Goal: Task Accomplishment & Management: Manage account settings

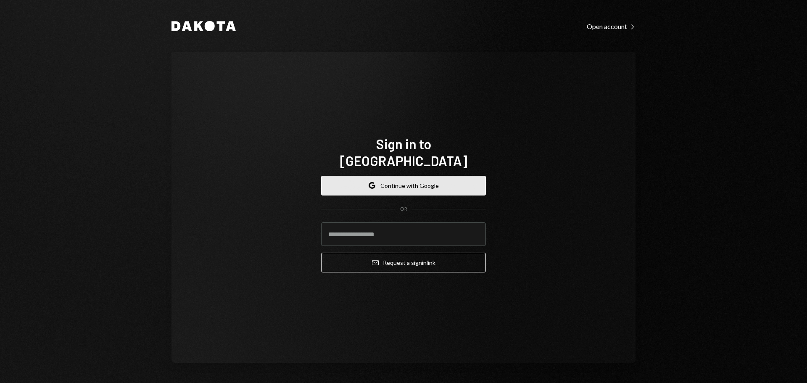
click at [406, 176] on button "Google Continue with Google" at bounding box center [403, 186] width 165 height 20
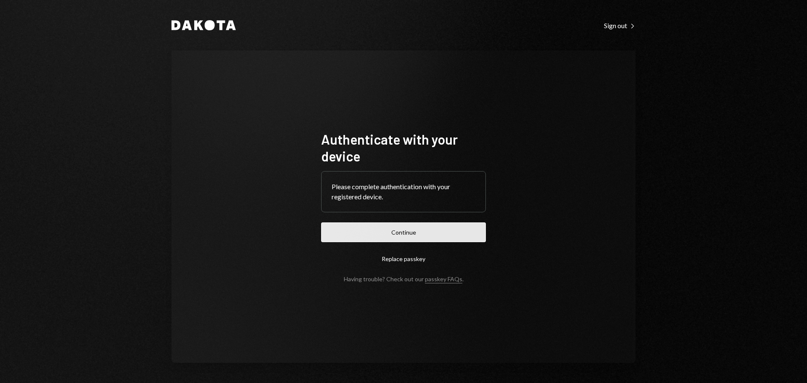
click at [418, 233] on button "Continue" at bounding box center [403, 232] width 165 height 20
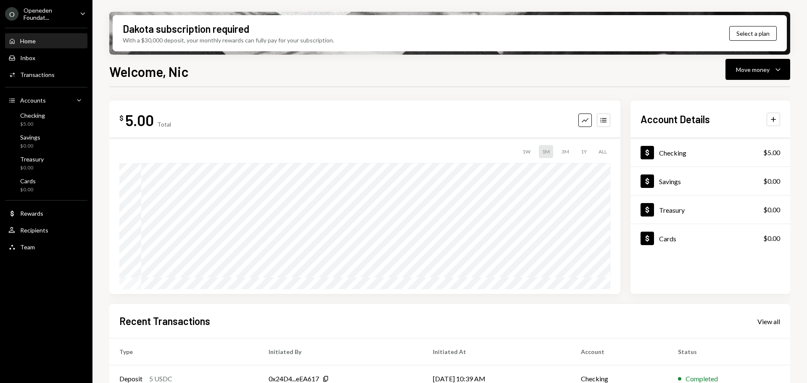
click at [82, 17] on icon "Caret Down" at bounding box center [82, 13] width 9 height 9
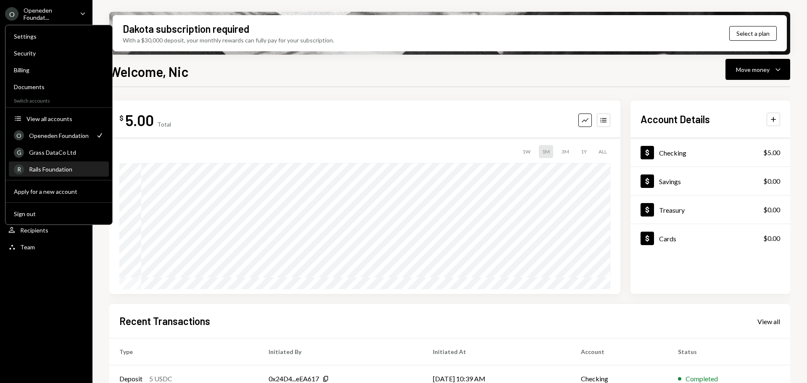
click at [58, 165] on div "R Rails Foundation" at bounding box center [59, 169] width 90 height 14
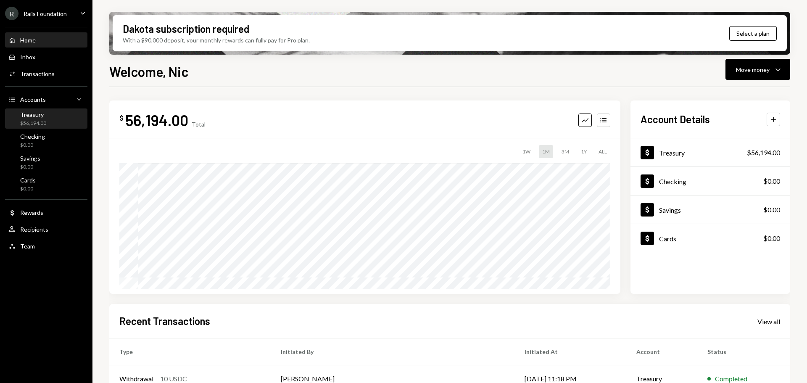
click at [52, 126] on div "Treasury $56,194.00" at bounding box center [46, 119] width 76 height 16
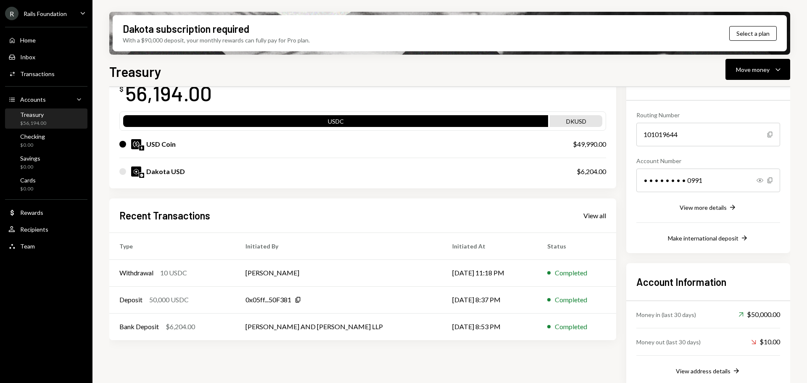
scroll to position [74, 0]
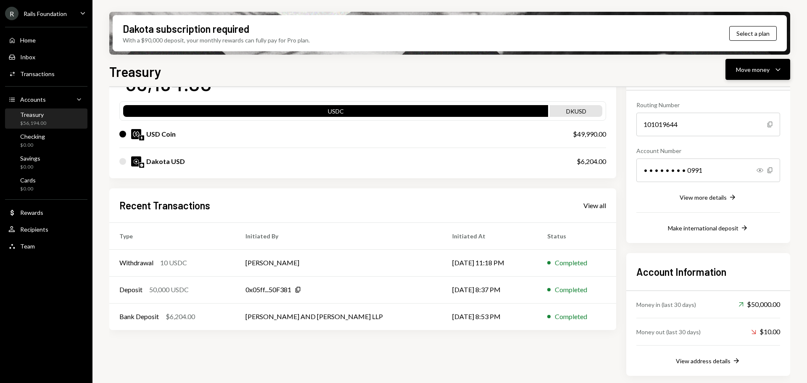
click at [756, 66] on div "Move money" at bounding box center [753, 69] width 34 height 9
click at [738, 101] on div "Withdraw Send" at bounding box center [745, 94] width 84 height 19
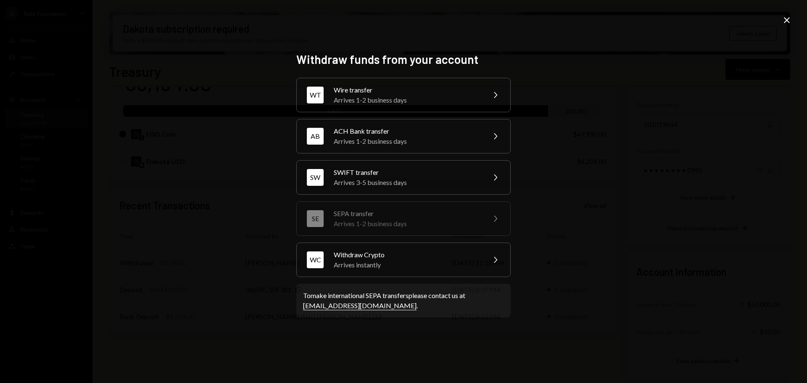
click at [235, 129] on div "Withdraw funds from your account WT Wire transfer Arrives 1-2 business days Che…" at bounding box center [403, 191] width 807 height 383
click at [441, 185] on div "Arrives 3-5 business days" at bounding box center [407, 182] width 146 height 10
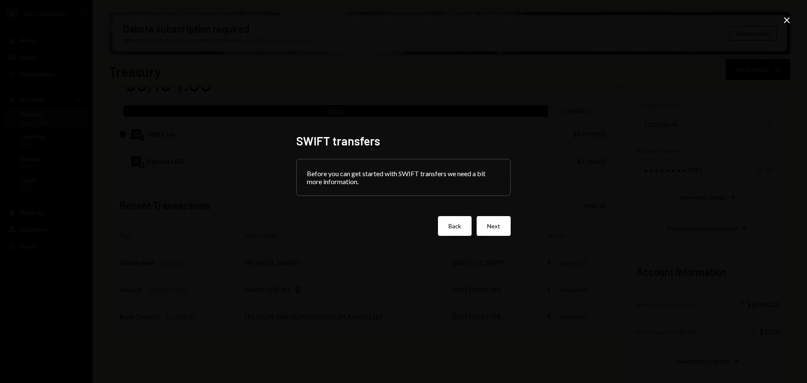
click at [456, 224] on button "Back" at bounding box center [455, 226] width 34 height 20
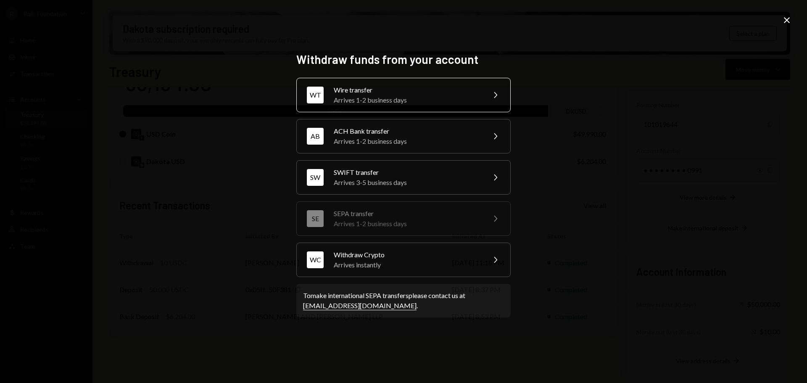
click at [377, 98] on div "Arrives 1-2 business days" at bounding box center [407, 100] width 146 height 10
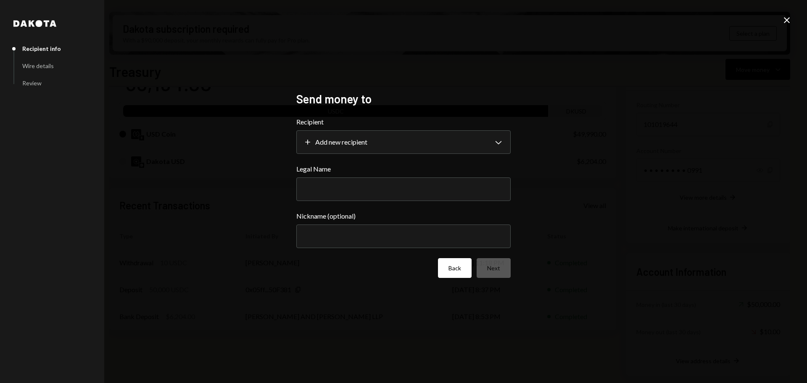
click at [453, 267] on button "Back" at bounding box center [455, 268] width 34 height 20
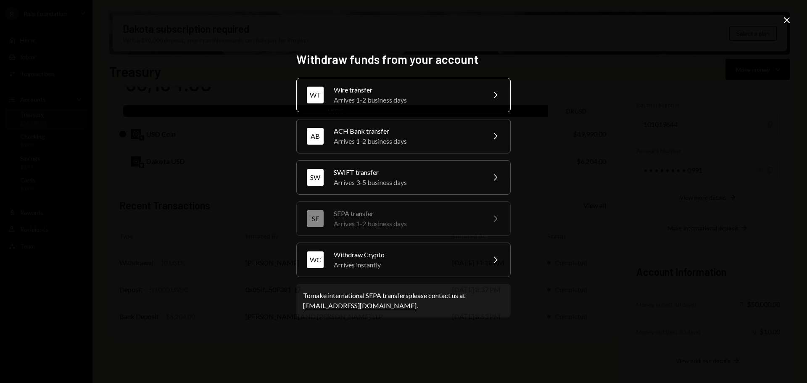
click at [389, 104] on div "Arrives 1-2 business days" at bounding box center [407, 100] width 146 height 10
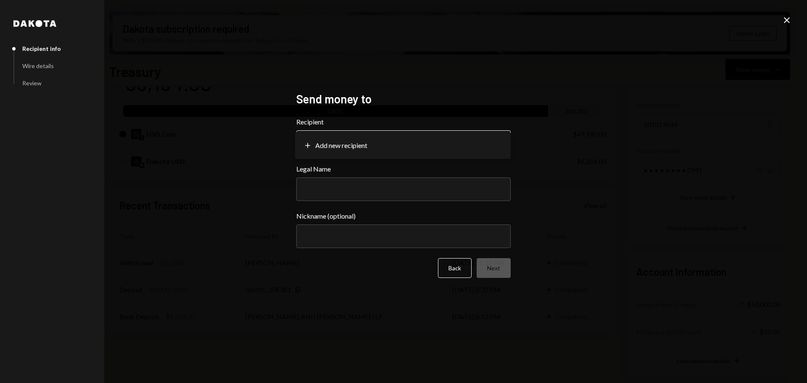
click at [374, 141] on body "R Rails Foundation Caret Down Home Home Inbox Inbox Activities Transactions Acc…" at bounding box center [403, 191] width 807 height 383
